Goal: Transaction & Acquisition: Book appointment/travel/reservation

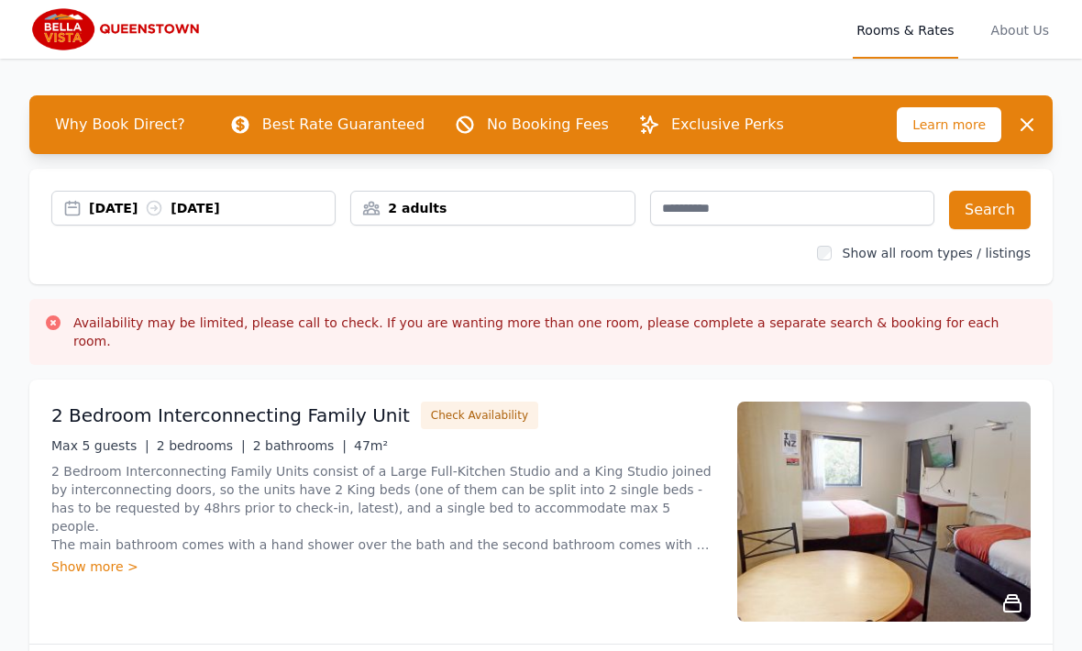
click at [552, 222] on div "2 adults" at bounding box center [492, 208] width 284 height 35
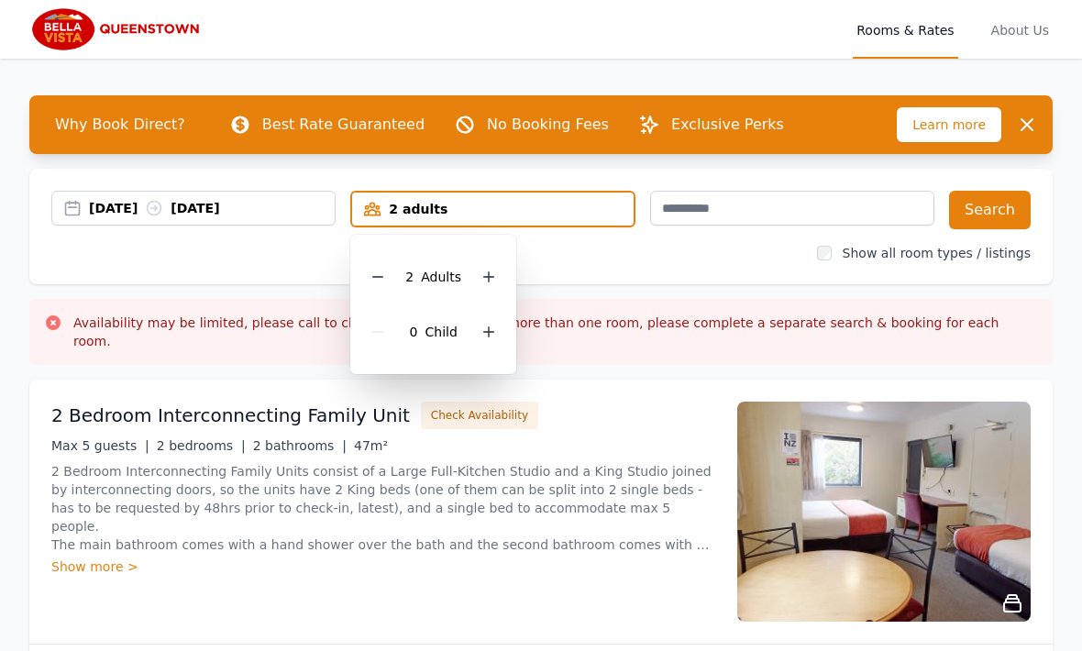
click at [580, 205] on div "2 adults" at bounding box center [492, 209] width 281 height 18
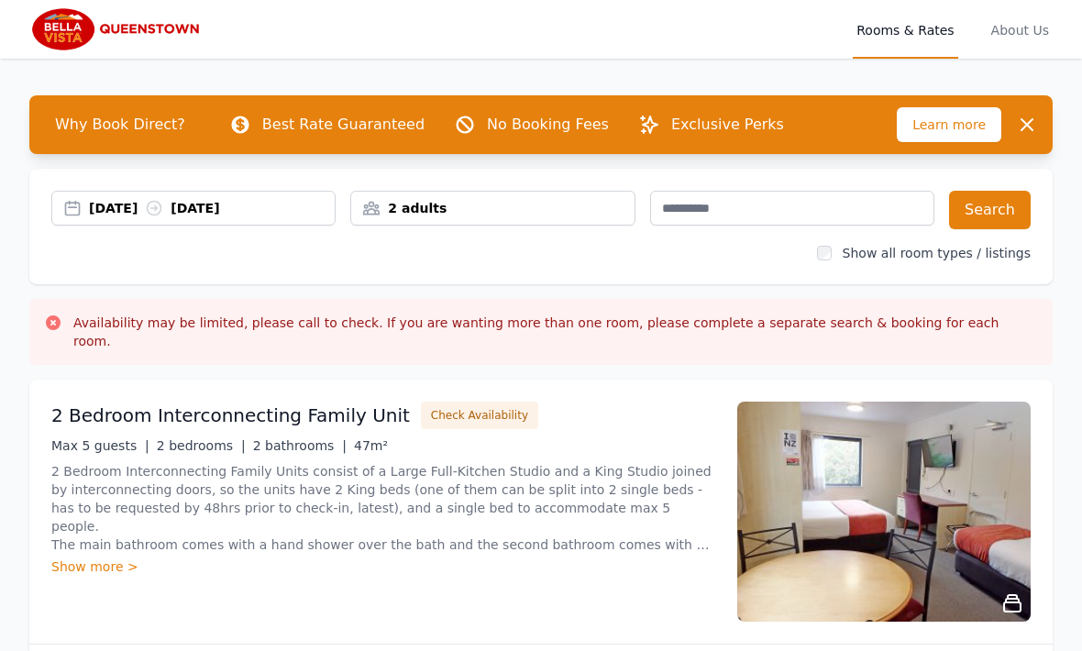
click at [530, 194] on div "2 adults" at bounding box center [492, 208] width 284 height 35
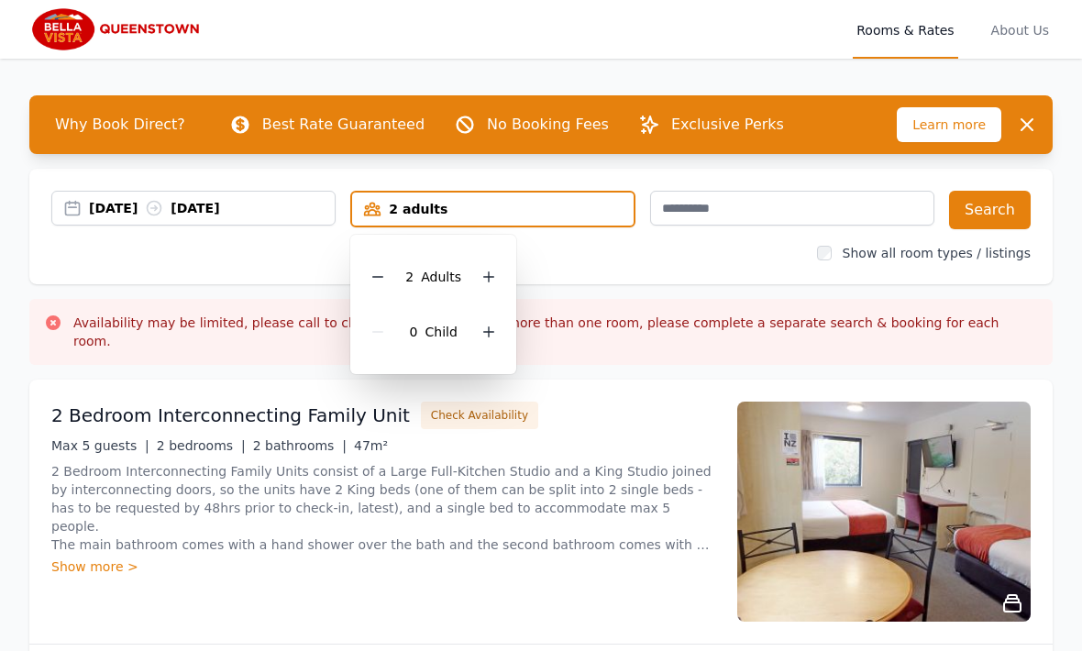
click at [485, 266] on div at bounding box center [489, 277] width 26 height 26
click at [490, 271] on icon at bounding box center [488, 277] width 15 height 15
click at [490, 270] on icon at bounding box center [488, 277] width 15 height 15
click at [488, 270] on icon at bounding box center [488, 277] width 15 height 15
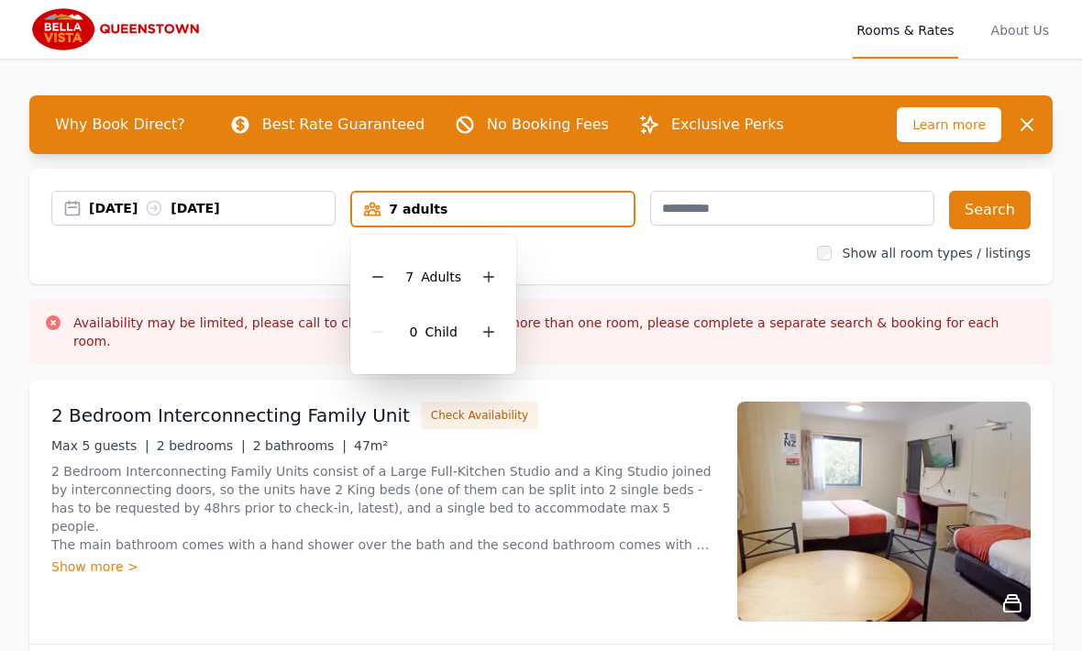
click at [490, 268] on div at bounding box center [489, 277] width 26 height 26
click at [492, 273] on icon at bounding box center [488, 277] width 15 height 15
click at [494, 268] on div at bounding box center [489, 277] width 26 height 26
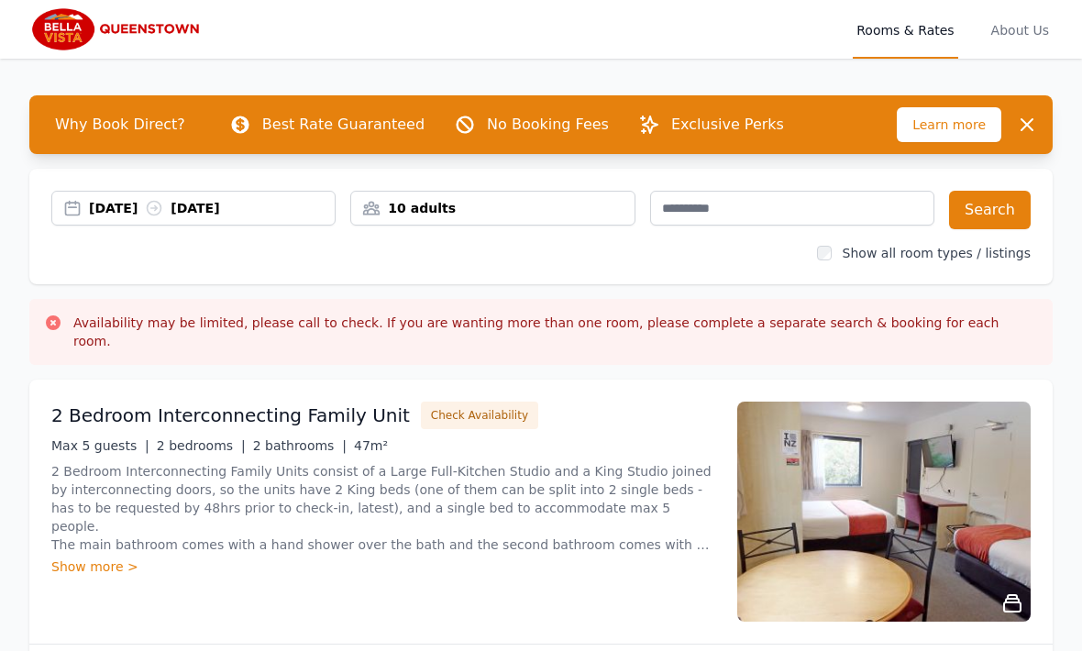
click at [116, 196] on div "[DATE] [DATE]" at bounding box center [193, 208] width 284 height 35
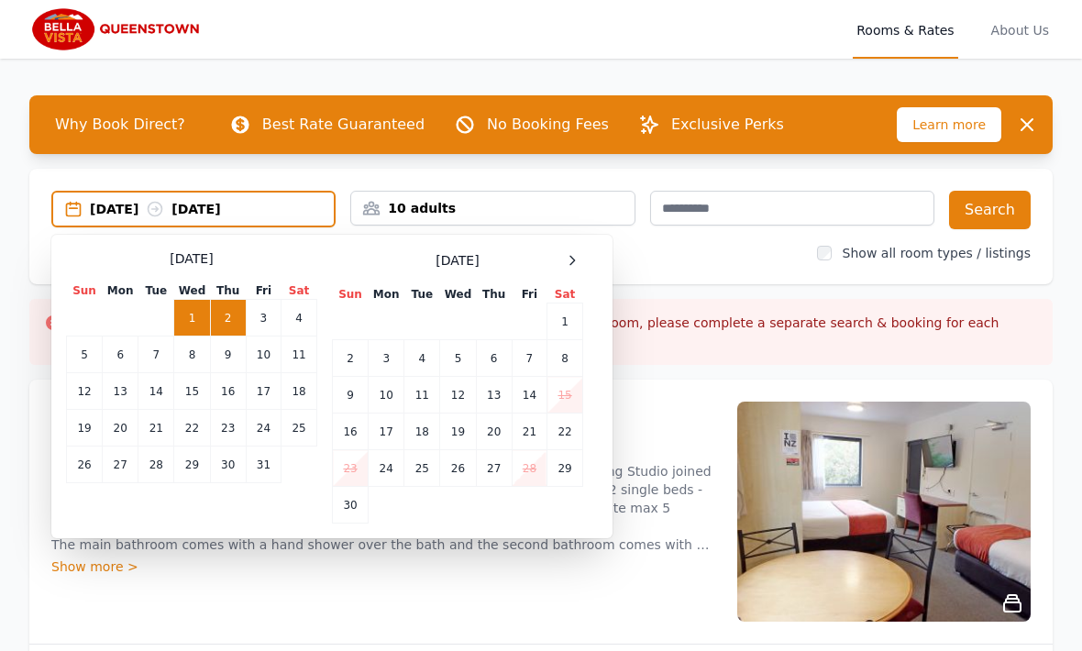
click at [589, 255] on div "[DATE] Sun Mon Tue Wed Thu Fri Sat 1 2 3 4 5 6 7 8 9 10 11 12 13 14 15 16 17 18…" at bounding box center [332, 386] width 532 height 274
click at [576, 259] on icon at bounding box center [572, 260] width 15 height 15
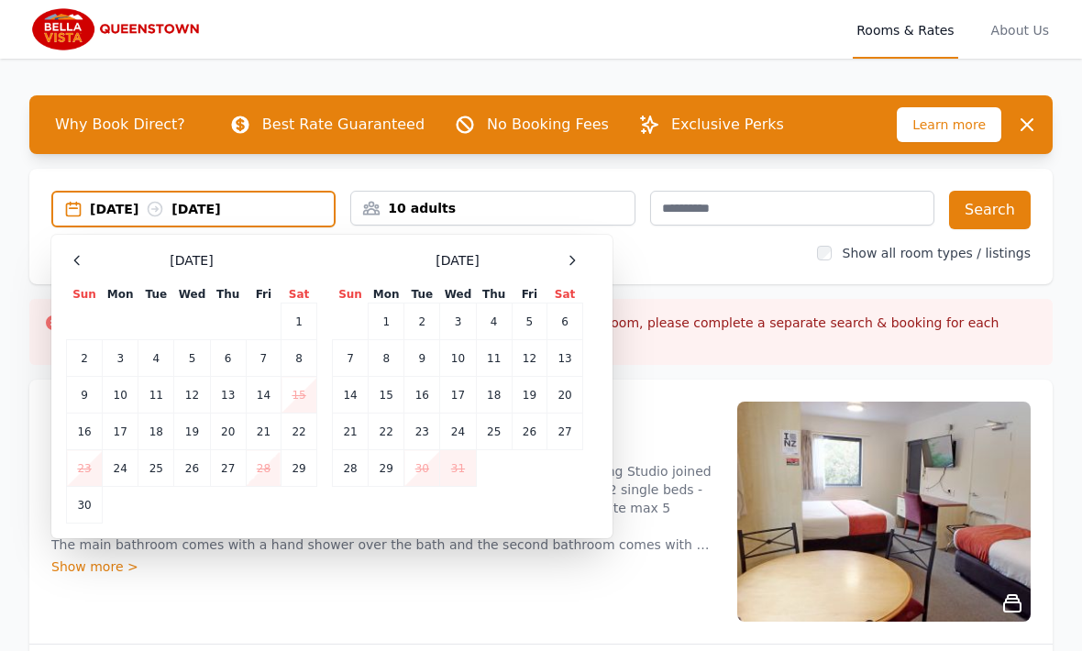
click at [534, 323] on td "5" at bounding box center [529, 321] width 35 height 37
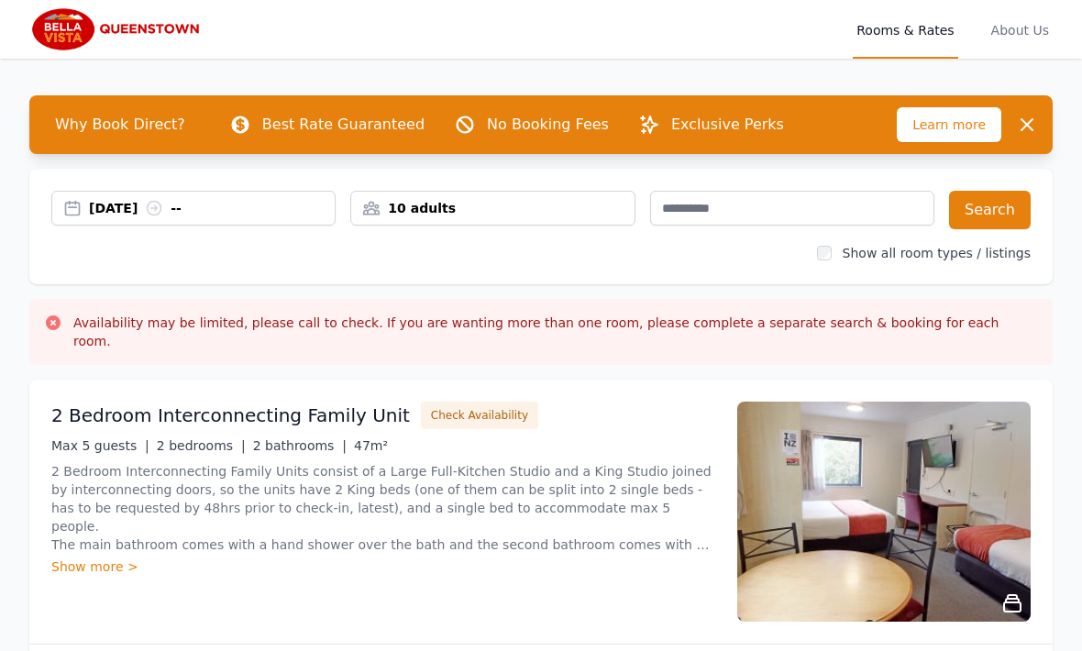
click at [193, 223] on div "[DATE] --" at bounding box center [193, 208] width 284 height 35
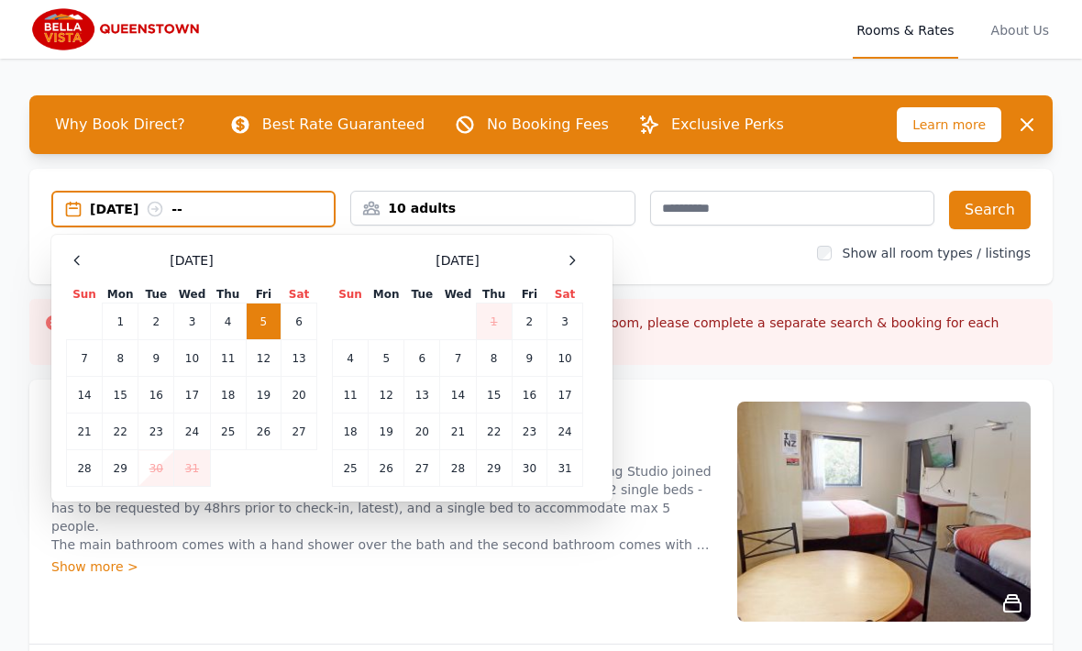
click at [124, 355] on td "8" at bounding box center [121, 358] width 36 height 37
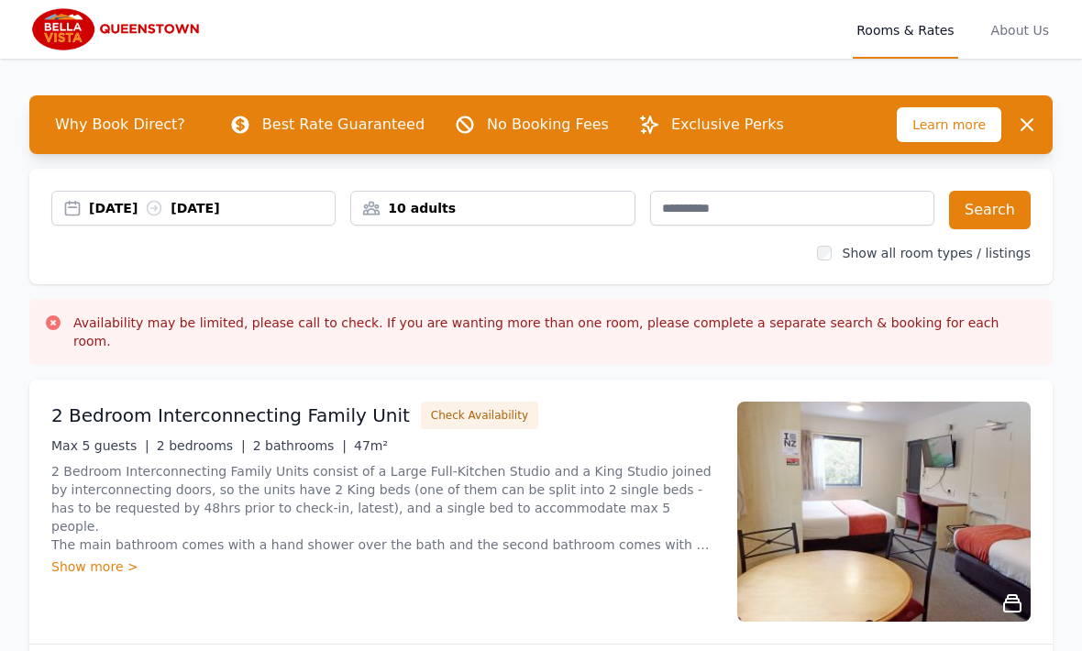
click at [996, 210] on button "Search" at bounding box center [990, 210] width 82 height 39
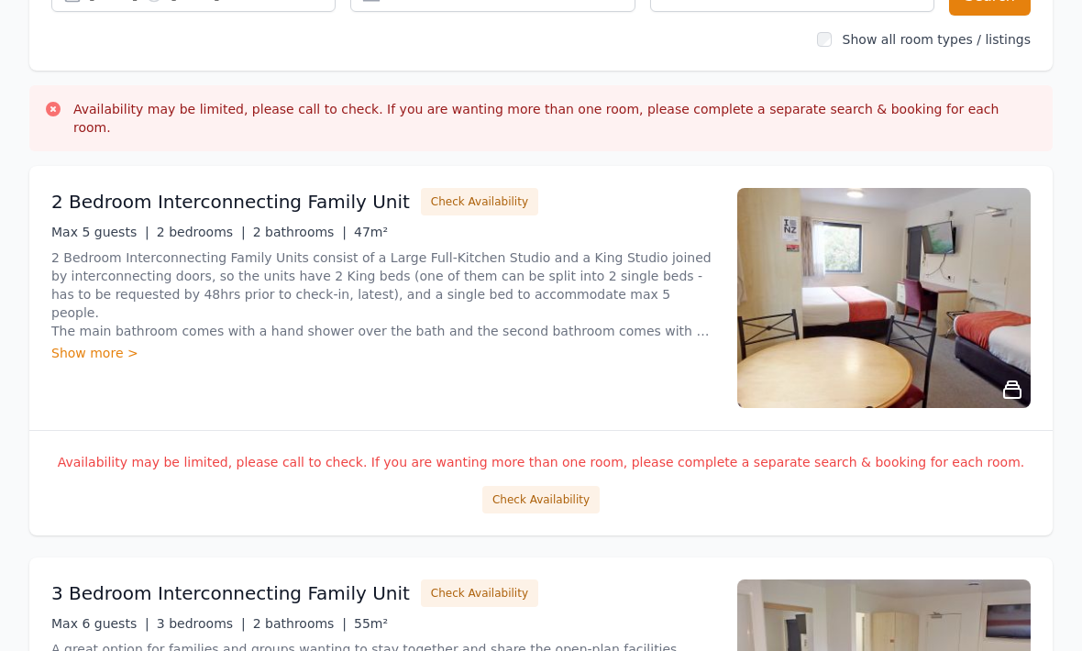
scroll to position [226, 0]
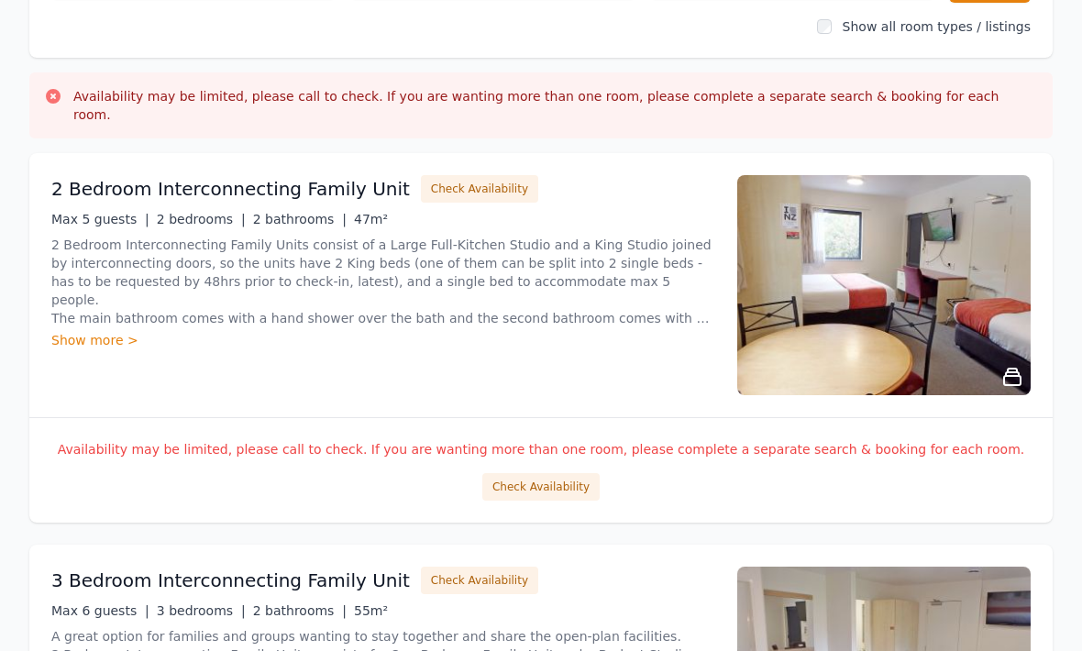
click at [100, 184] on div "2 Bedroom Interconnecting Family Unit Check Availability Max 5 guests | 2 bedro…" at bounding box center [383, 285] width 664 height 220
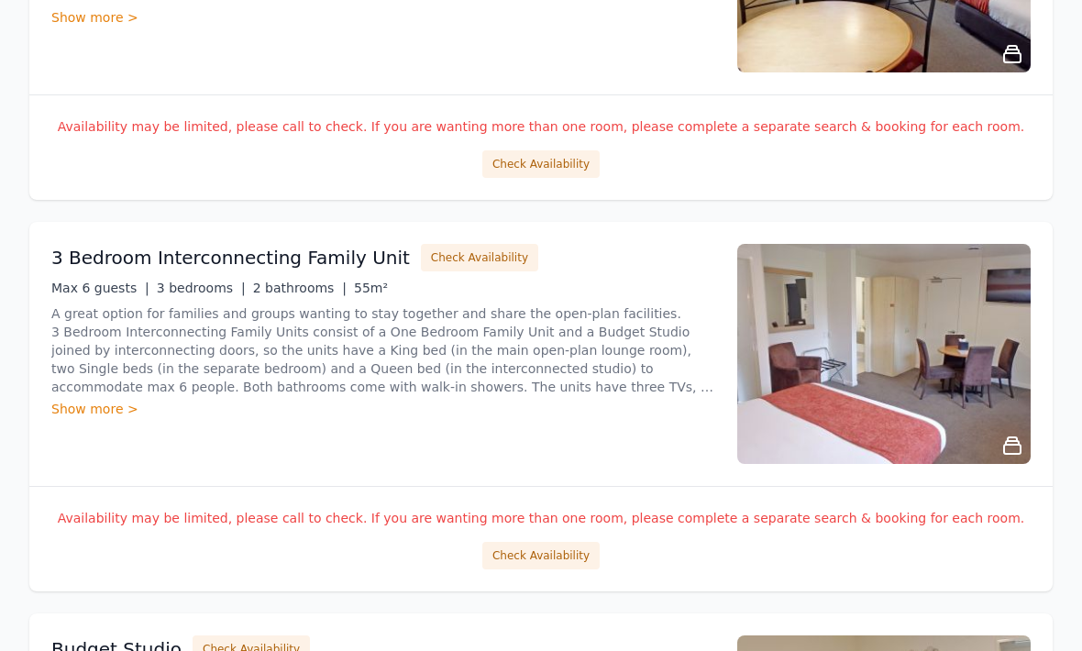
scroll to position [529, 0]
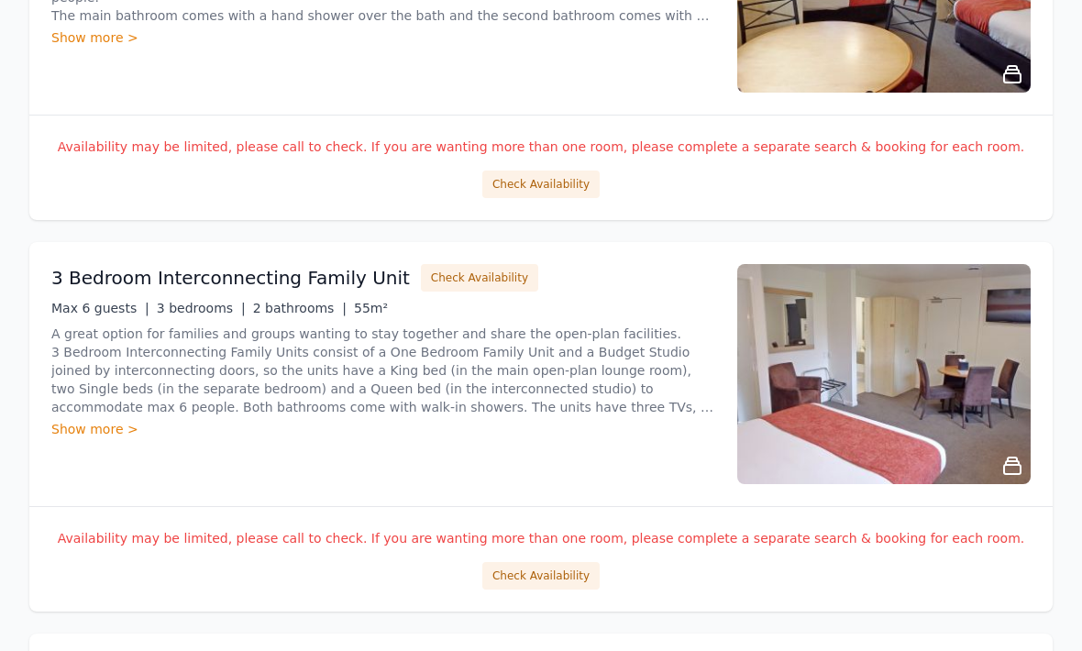
click at [578, 171] on button "Check Availability" at bounding box center [540, 185] width 117 height 28
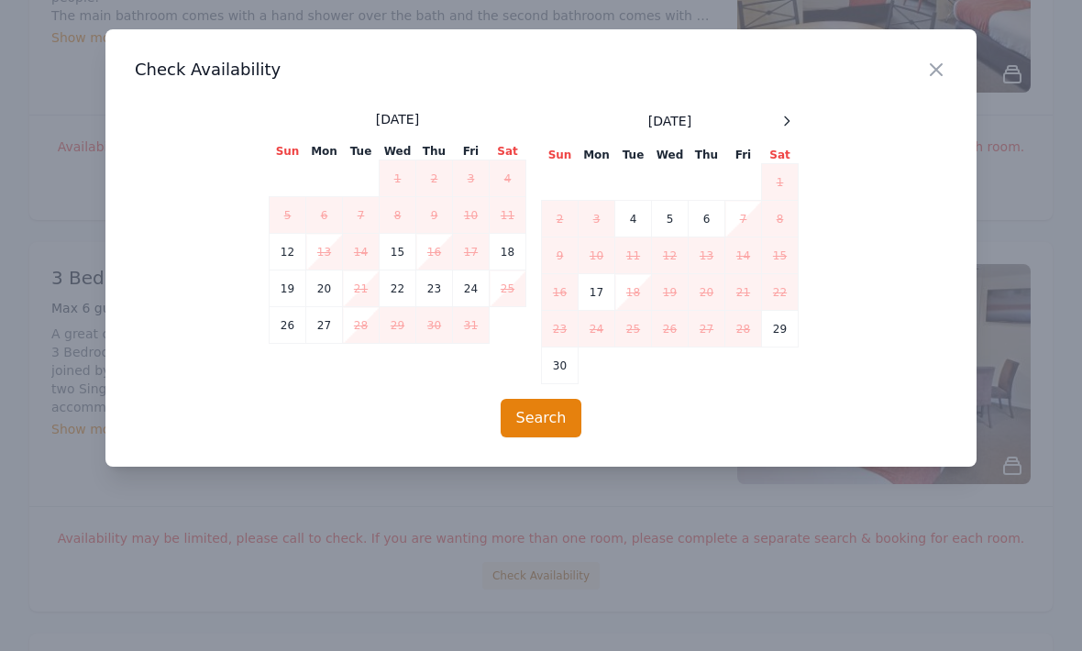
click at [789, 111] on div at bounding box center [787, 121] width 22 height 22
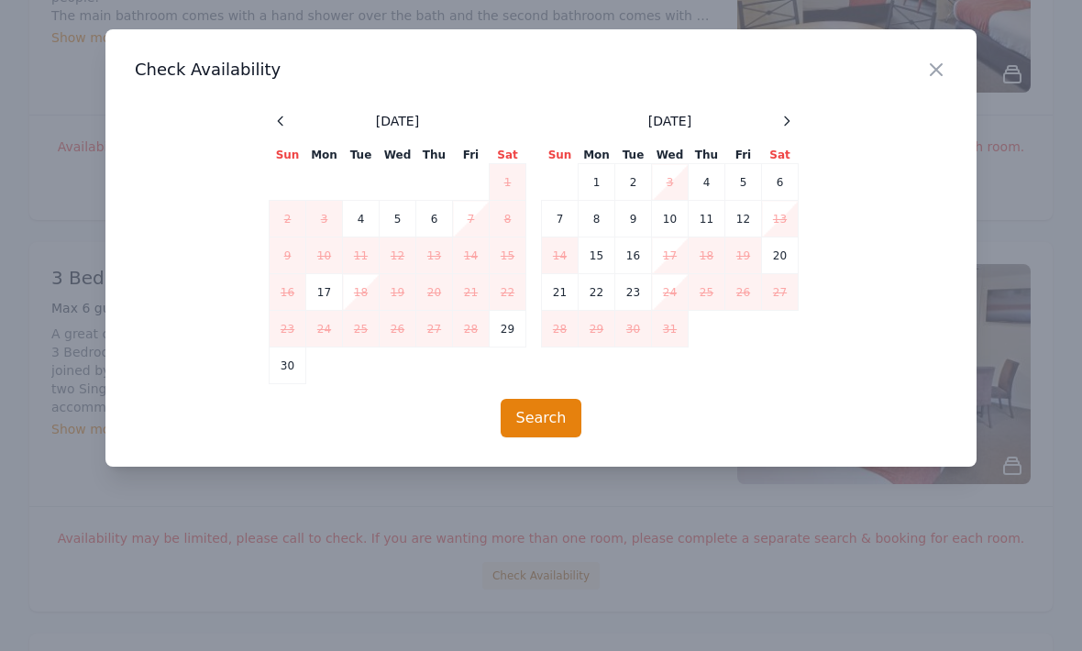
click at [735, 173] on td "5" at bounding box center [743, 182] width 37 height 37
click at [603, 219] on td "8" at bounding box center [596, 219] width 37 height 37
click at [552, 424] on button "Search" at bounding box center [542, 418] width 82 height 39
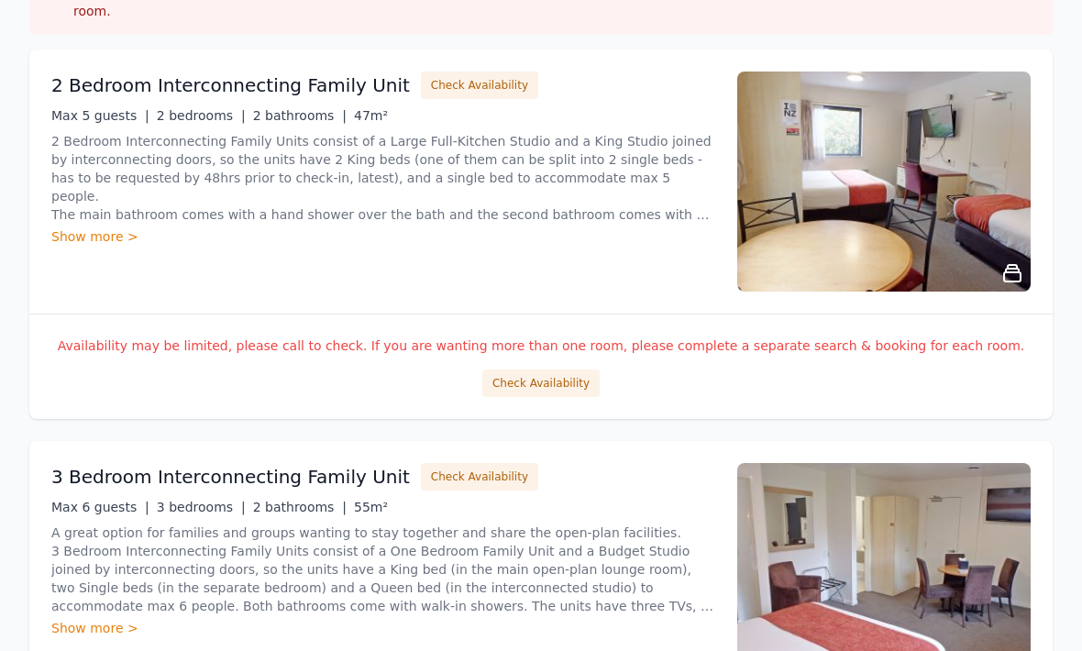
scroll to position [0, 0]
